Goal: Information Seeking & Learning: Find specific fact

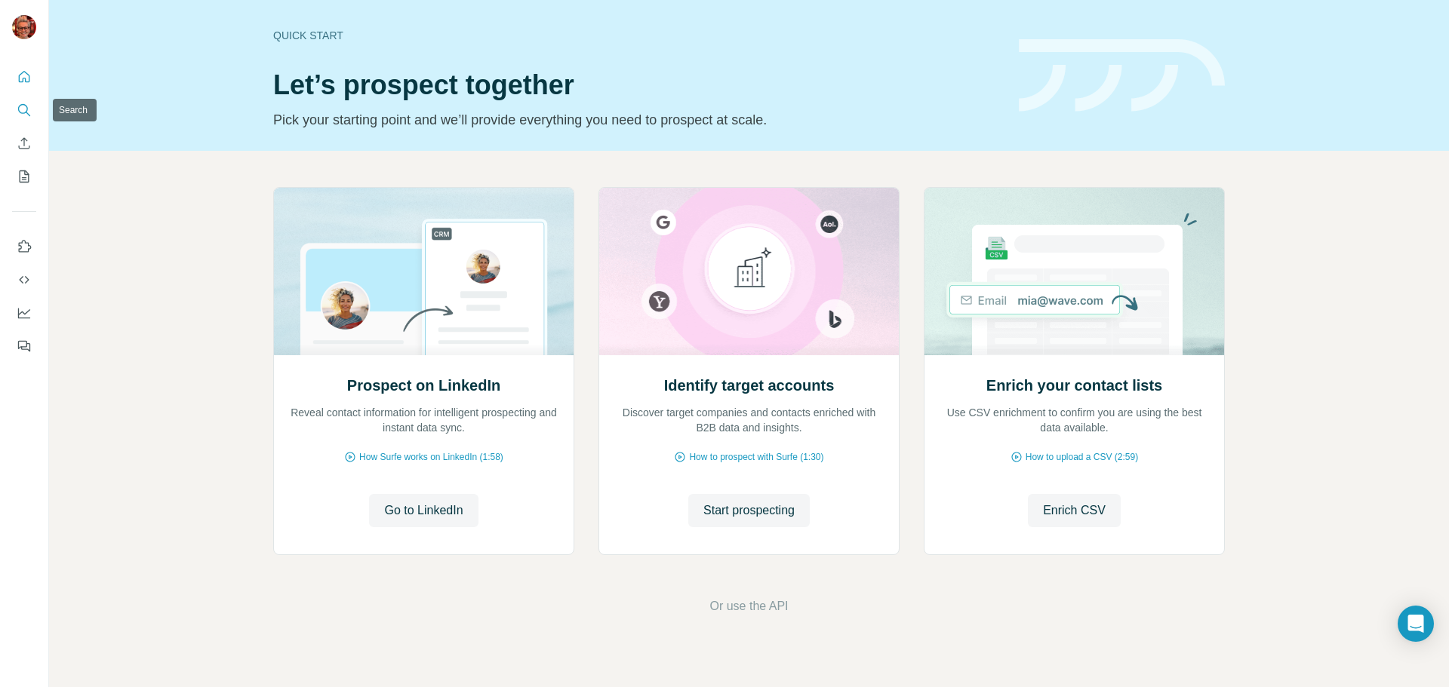
click at [32, 109] on button "Search" at bounding box center [24, 110] width 24 height 27
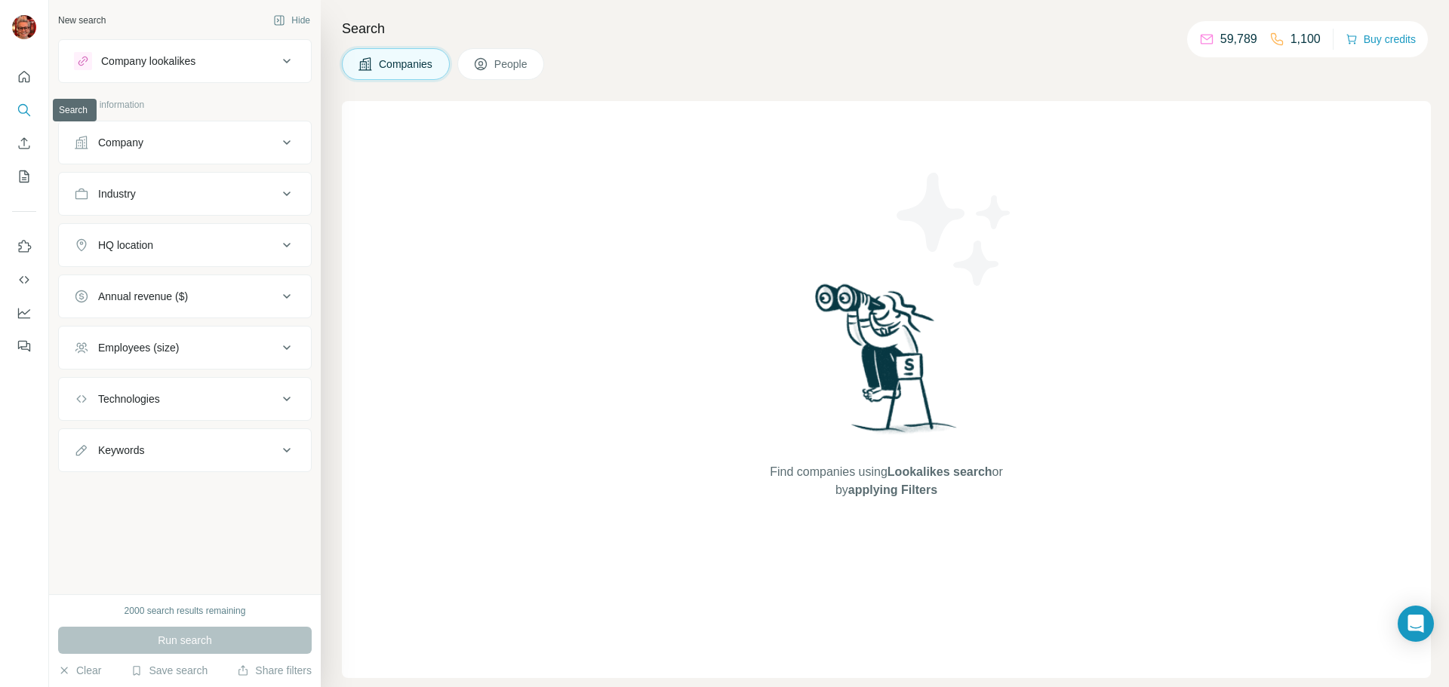
click at [22, 108] on icon "Search" at bounding box center [24, 110] width 15 height 15
click at [17, 107] on icon "Search" at bounding box center [24, 110] width 15 height 15
click at [512, 55] on button "People" at bounding box center [501, 64] width 88 height 32
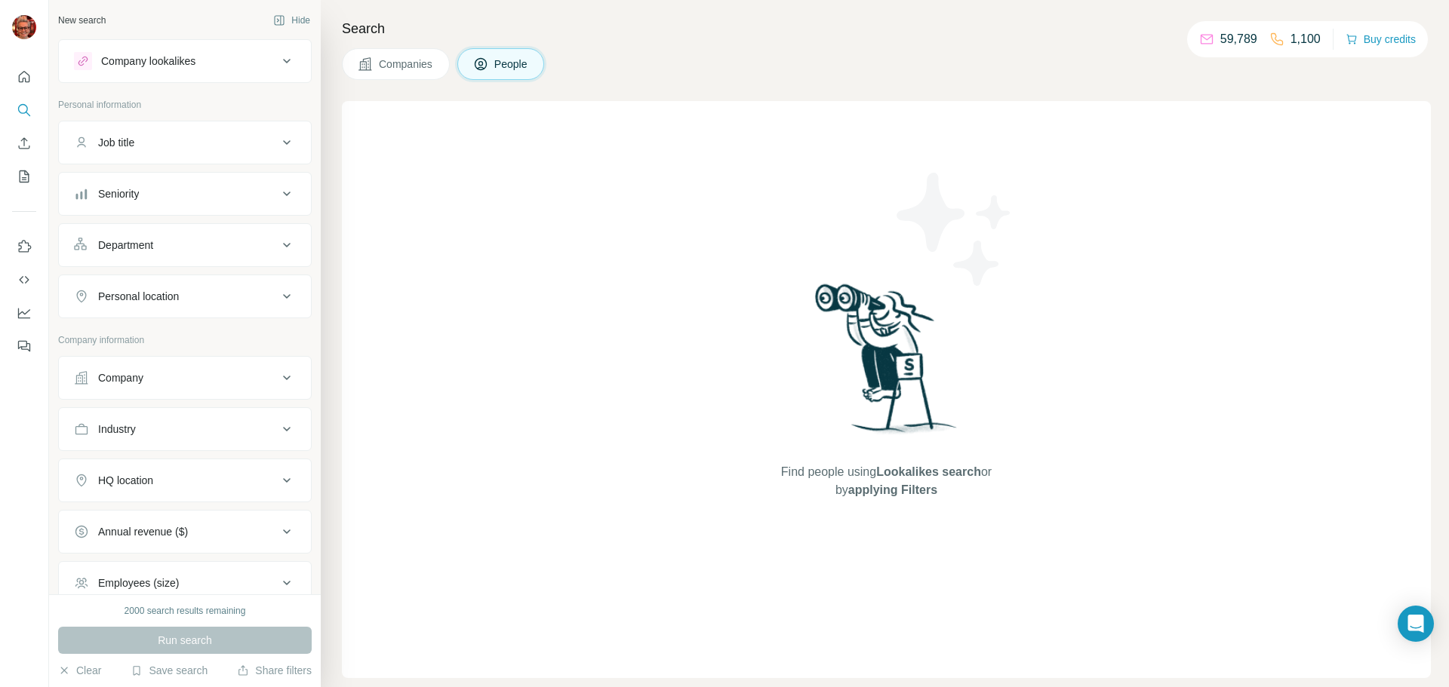
click at [245, 57] on div "Company lookalikes" at bounding box center [176, 61] width 204 height 18
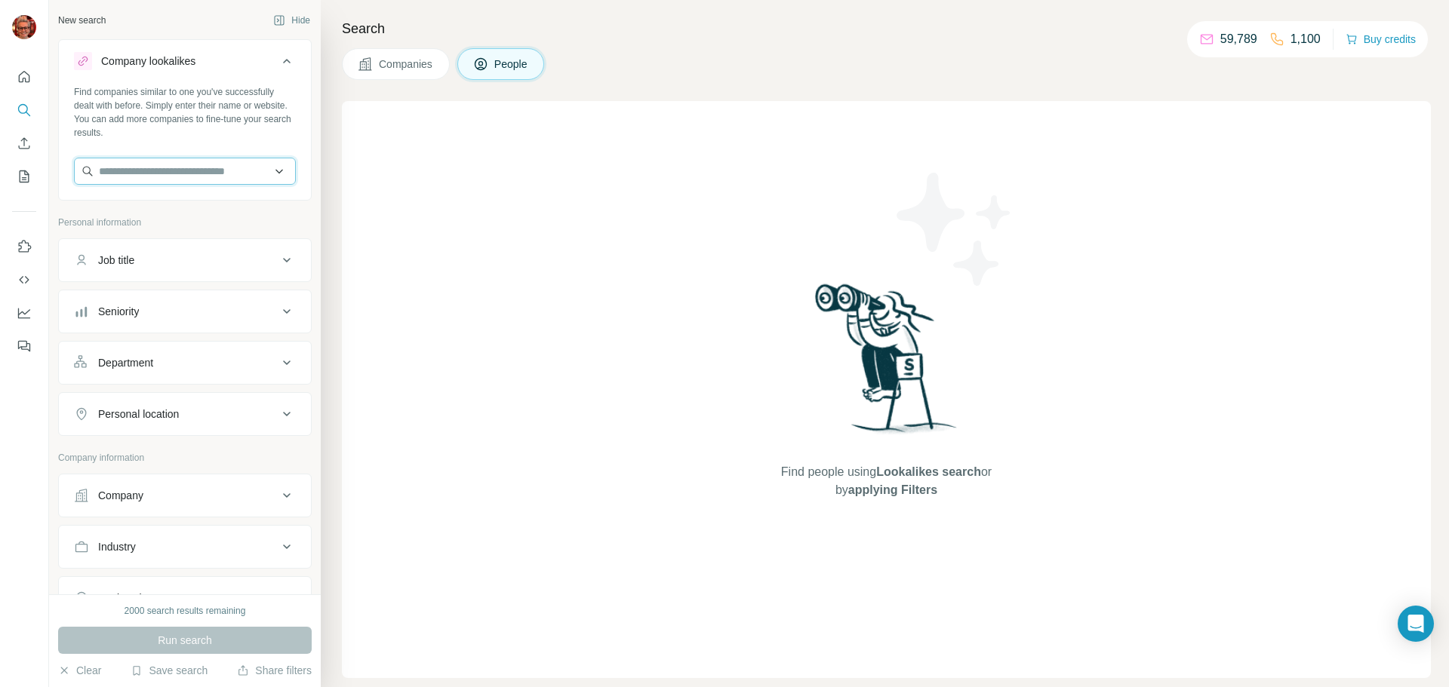
click at [203, 165] on input "text" at bounding box center [185, 171] width 222 height 27
type input "**********"
click at [186, 207] on p "Albstadtwerke GmbH" at bounding box center [167, 205] width 100 height 15
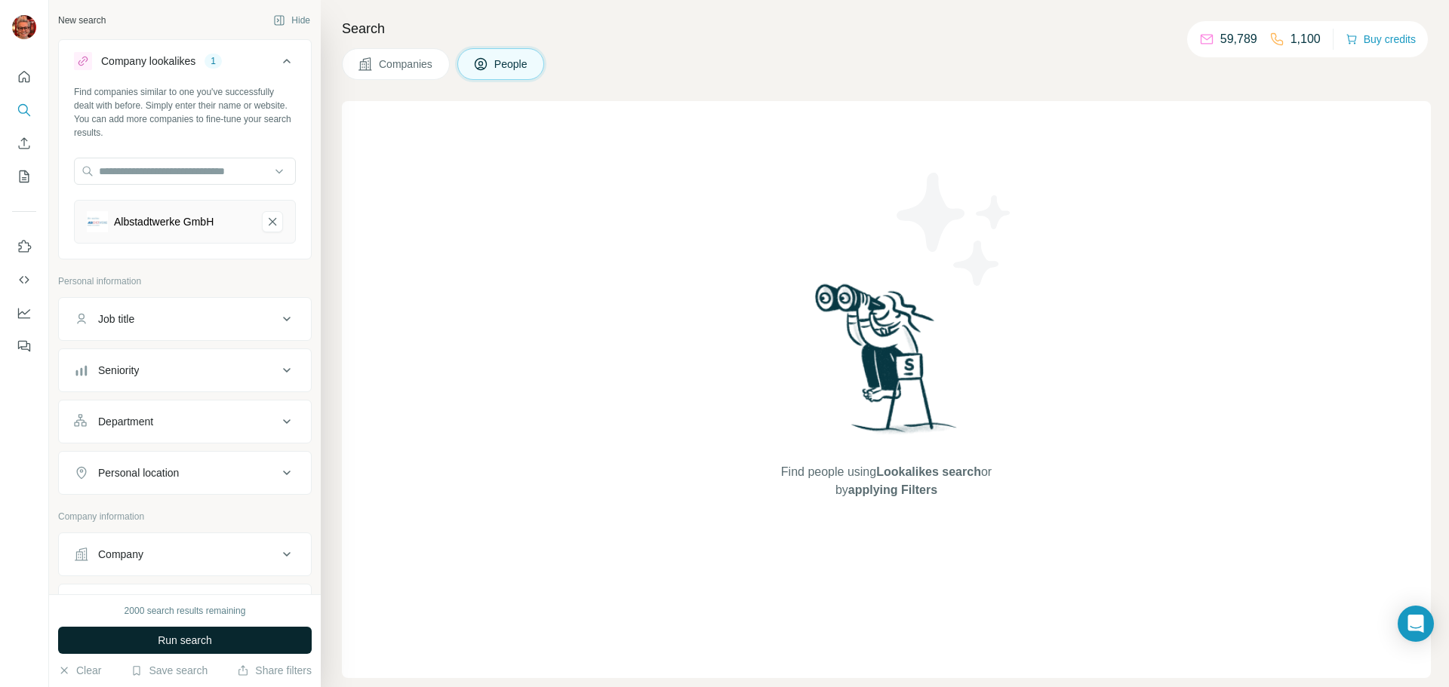
click at [194, 636] on span "Run search" at bounding box center [185, 640] width 54 height 15
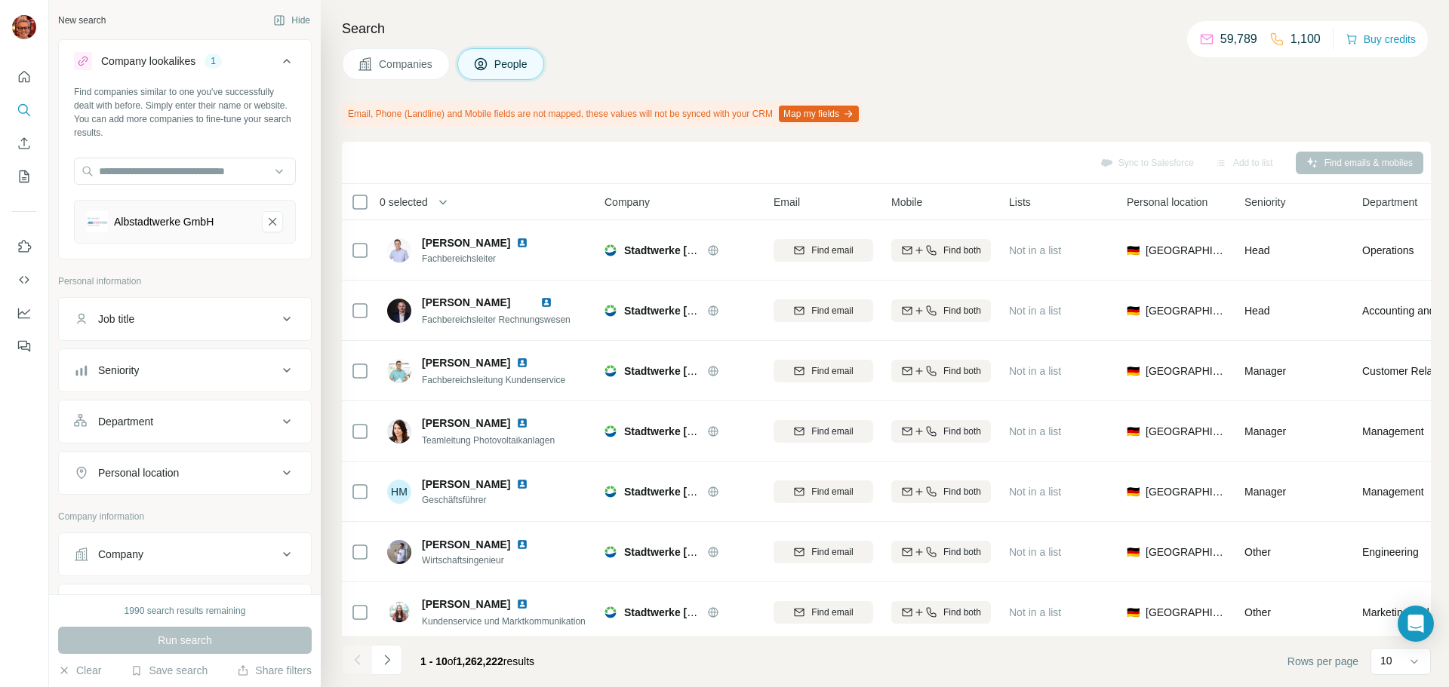
click at [181, 311] on button "Job title" at bounding box center [185, 319] width 252 height 36
click at [155, 355] on input "text" at bounding box center [170, 356] width 192 height 27
type input "**********"
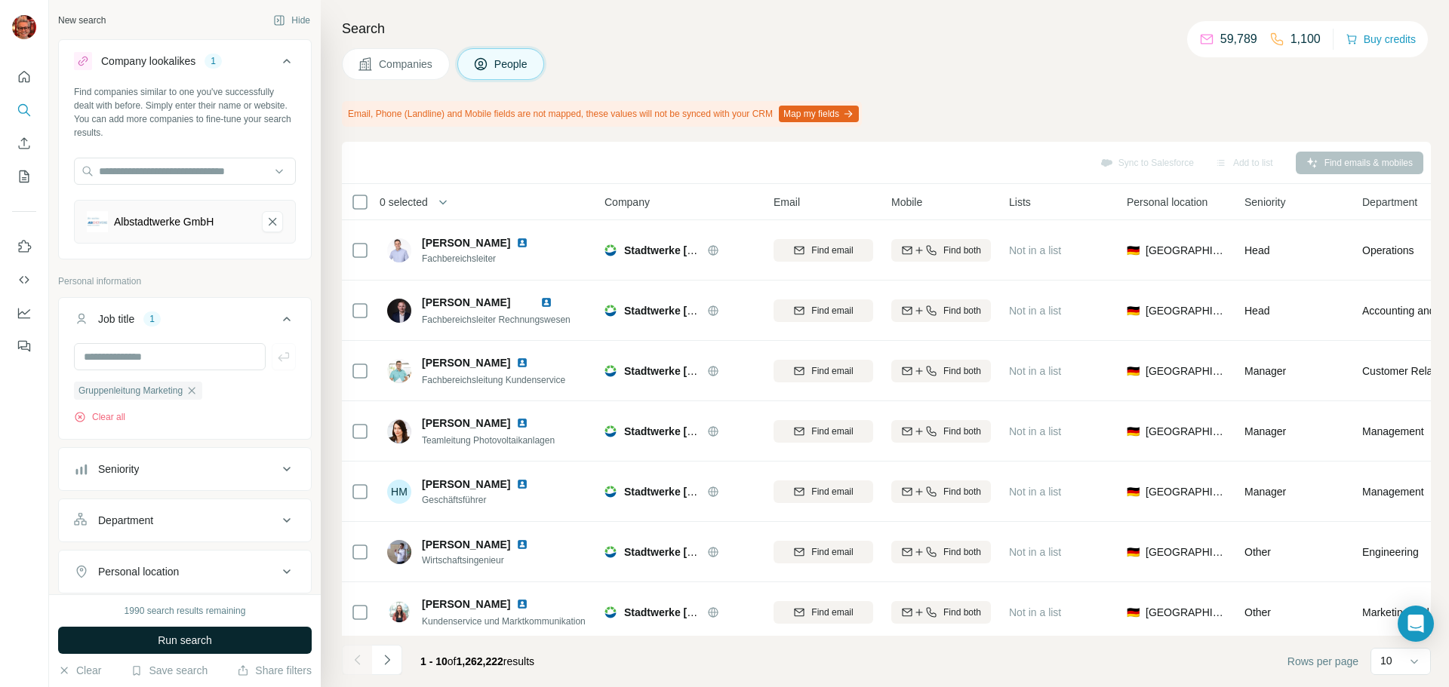
click at [162, 631] on button "Run search" at bounding box center [185, 640] width 254 height 27
